Goal: Information Seeking & Learning: Find specific fact

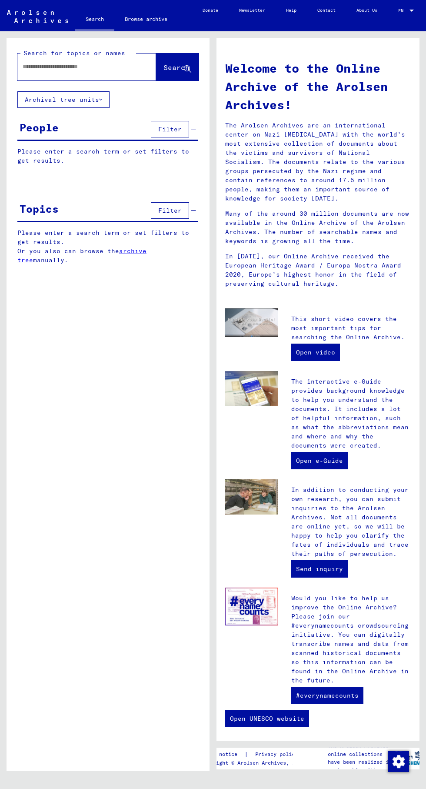
type input "**********"
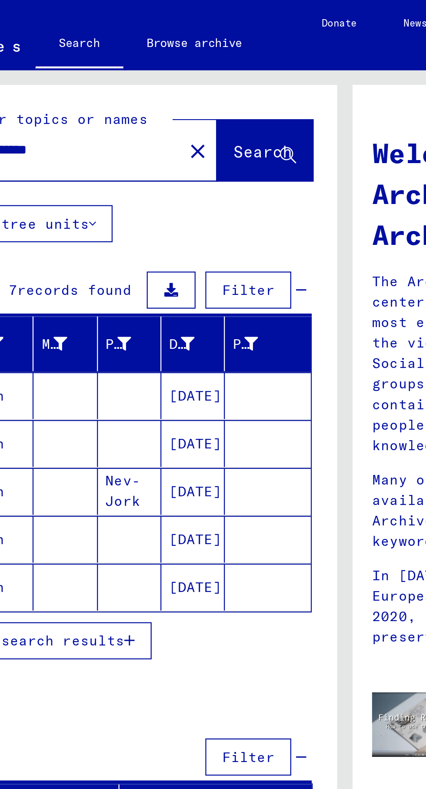
scroll to position [48, 0]
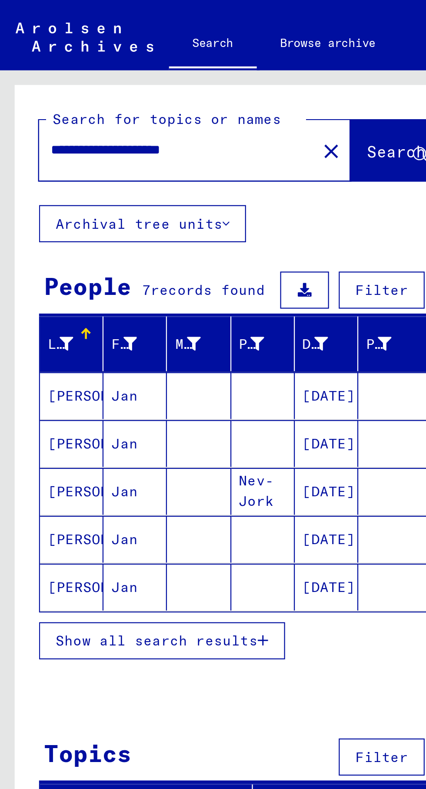
click at [32, 187] on mat-cell "[PERSON_NAME]" at bounding box center [32, 197] width 28 height 21
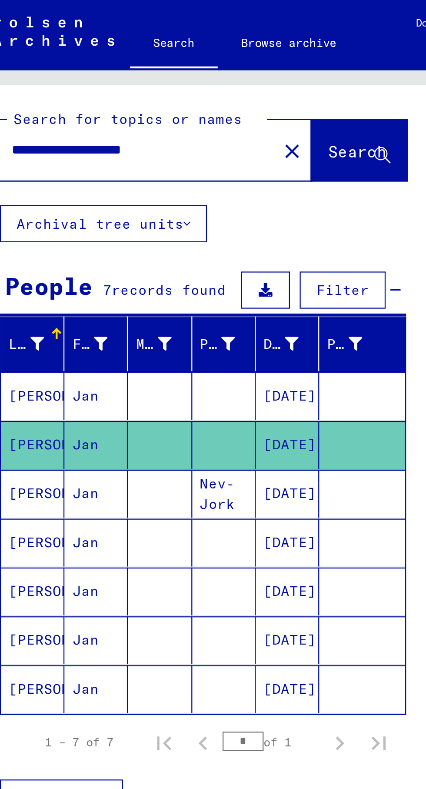
click at [44, 209] on mat-cell "[PERSON_NAME]" at bounding box center [32, 219] width 28 height 21
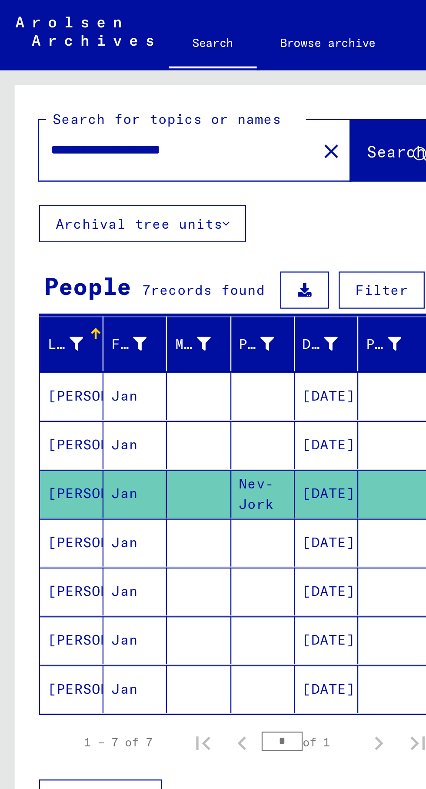
click at [32, 231] on mat-cell "[PERSON_NAME]" at bounding box center [32, 241] width 28 height 21
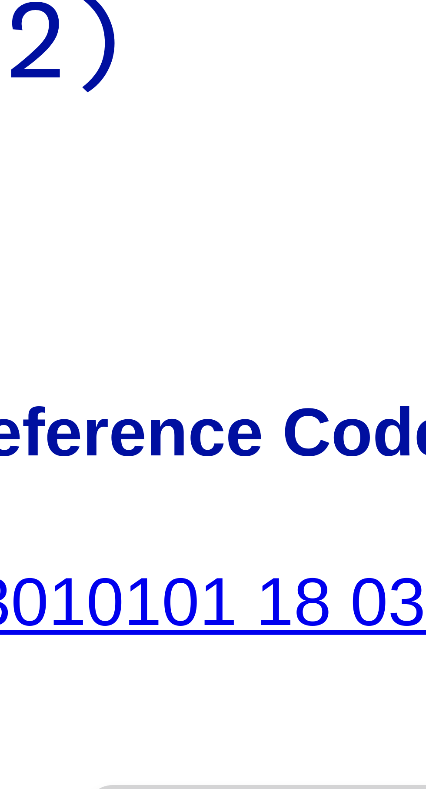
scroll to position [47, 0]
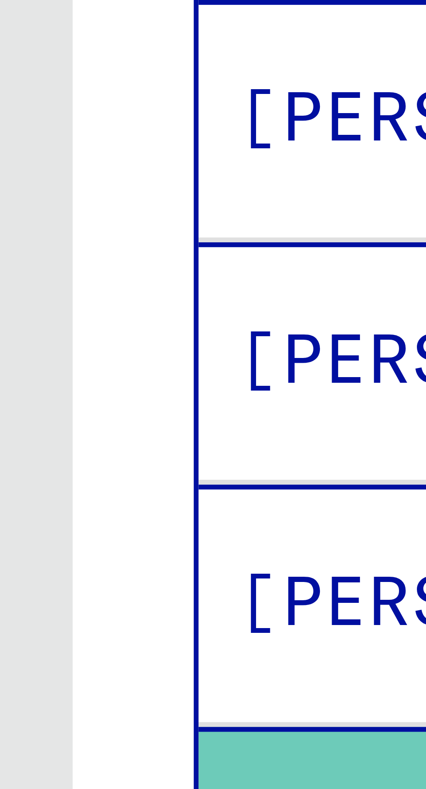
click at [25, 253] on mat-cell "[PERSON_NAME]" at bounding box center [32, 263] width 28 height 21
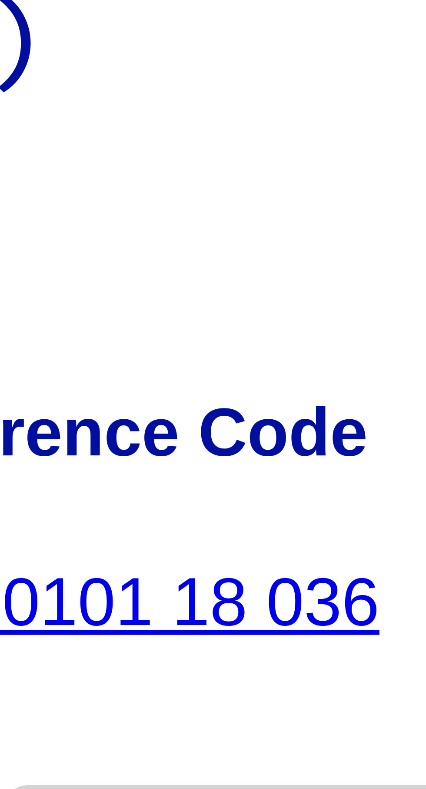
scroll to position [48, 0]
